Goal: Use online tool/utility: Utilize a website feature to perform a specific function

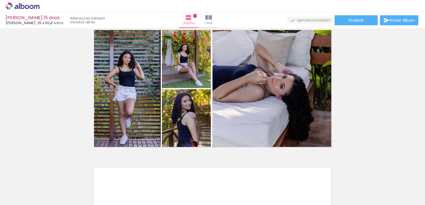
scroll to position [2626, 0]
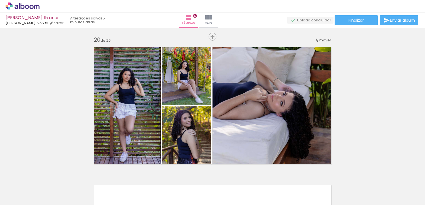
scroll to position [0, 1397]
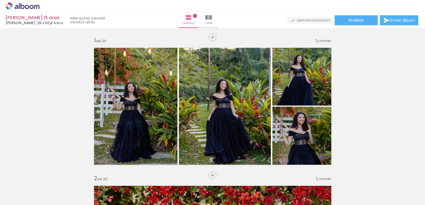
scroll to position [0, 1397]
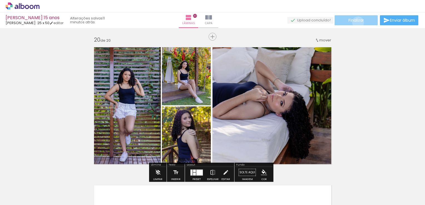
click at [356, 22] on span "Finalizar" at bounding box center [355, 20] width 15 height 4
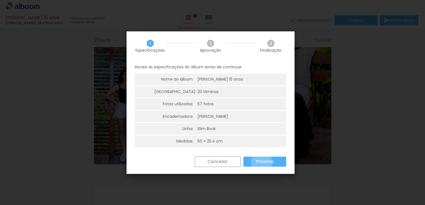
click at [0, 0] on slot "Próximo" at bounding box center [0, 0] width 0 height 0
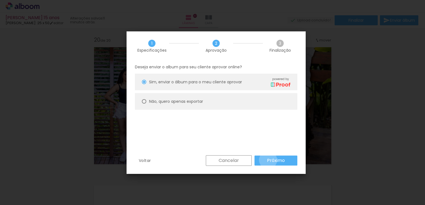
click at [0, 0] on slot "Próximo" at bounding box center [0, 0] width 0 height 0
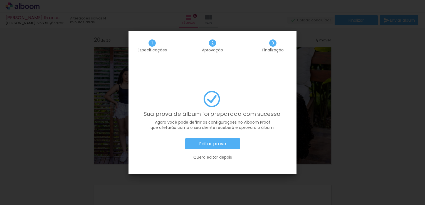
click at [0, 0] on slot "Editar prova" at bounding box center [0, 0] width 0 height 0
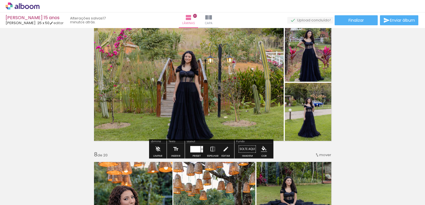
scroll to position [862, 0]
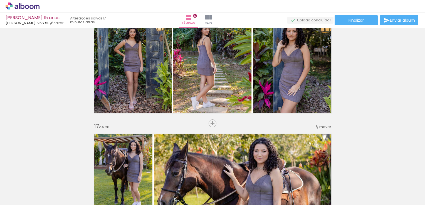
scroll to position [2113, 0]
